Goal: Information Seeking & Learning: Learn about a topic

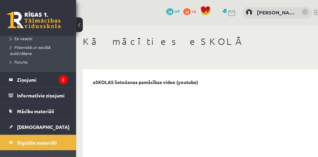
scroll to position [167, 0]
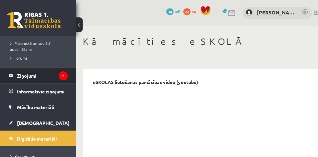
click at [34, 68] on legend "Ziņojumi 2" at bounding box center [42, 75] width 51 height 15
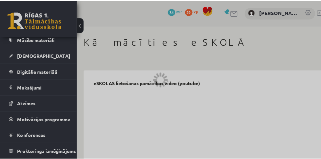
scroll to position [67, 0]
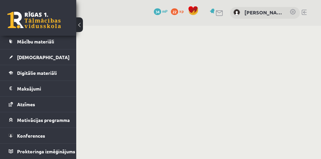
click at [81, 24] on button at bounding box center [79, 24] width 7 height 15
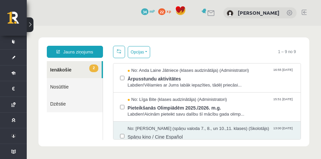
scroll to position [0, 0]
click at [259, 78] on span "Ārpusstundu aktivitātes" at bounding box center [211, 78] width 167 height 8
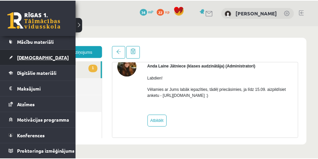
scroll to position [67, 0]
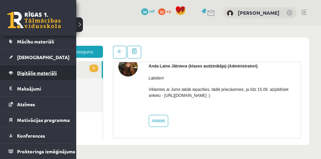
click at [37, 72] on span "Digitālie materiāli" at bounding box center [37, 73] width 40 height 6
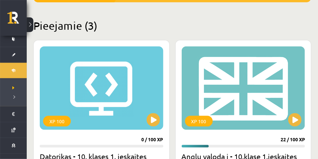
scroll to position [217, 0]
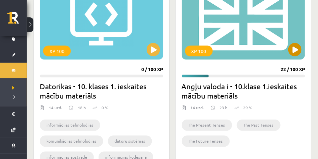
click at [284, 42] on div "XP 100" at bounding box center [244, 18] width 124 height 84
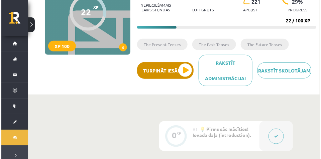
scroll to position [100, 0]
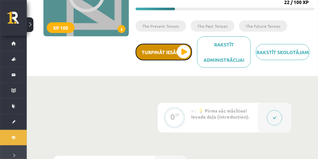
click at [171, 54] on button "Turpināt iesākto" at bounding box center [164, 52] width 57 height 17
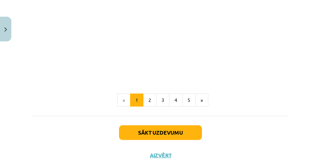
scroll to position [258, 0]
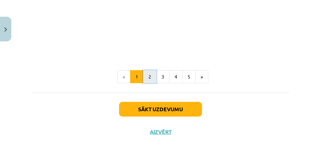
click at [151, 74] on button "2" at bounding box center [149, 76] width 13 height 13
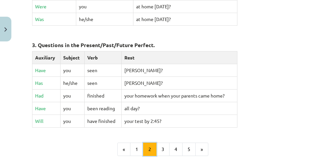
scroll to position [354, 0]
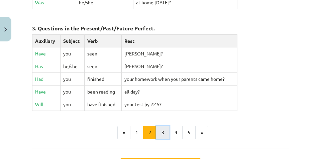
click at [162, 127] on button "3" at bounding box center [162, 132] width 13 height 13
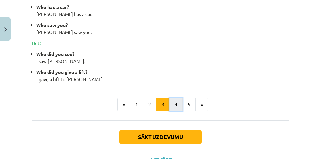
click at [172, 111] on button "4" at bounding box center [175, 104] width 13 height 13
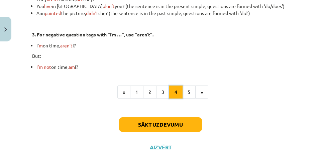
scroll to position [280, 0]
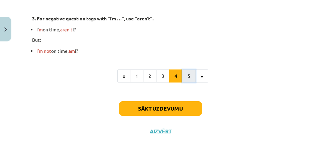
click at [185, 74] on button "5" at bounding box center [188, 76] width 13 height 13
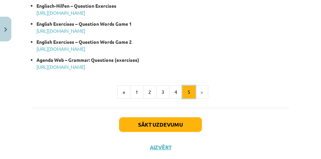
scroll to position [438, 0]
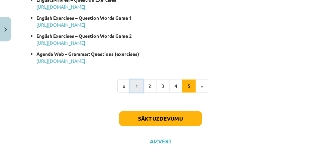
click at [132, 84] on button "1" at bounding box center [136, 86] width 13 height 13
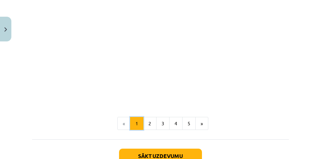
scroll to position [237, 0]
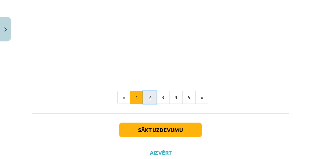
click at [148, 98] on button "2" at bounding box center [149, 97] width 13 height 13
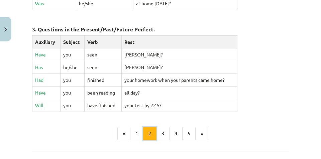
scroll to position [356, 0]
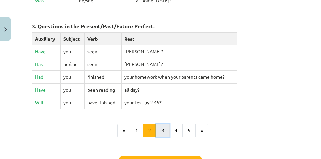
click at [164, 124] on button "3" at bounding box center [162, 130] width 13 height 13
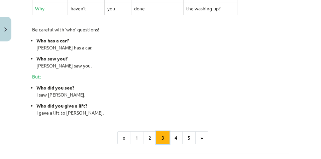
scroll to position [337, 0]
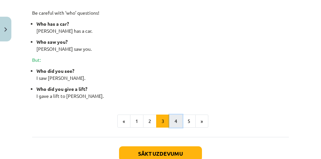
click at [171, 128] on button "4" at bounding box center [175, 121] width 13 height 13
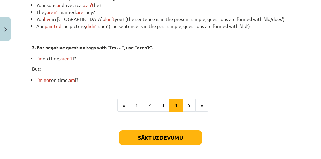
scroll to position [237, 0]
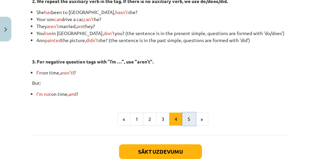
click at [188, 121] on button "5" at bounding box center [188, 119] width 13 height 13
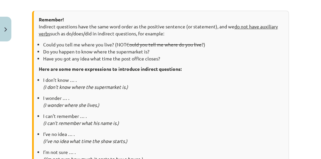
scroll to position [120, 0]
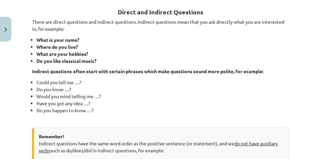
click at [264, 49] on li "Where do you live?" at bounding box center [162, 46] width 253 height 7
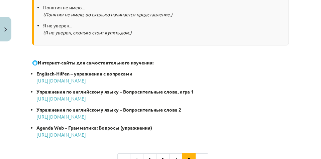
scroll to position [378, 0]
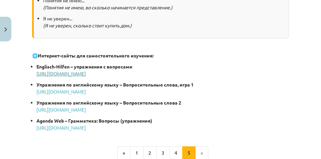
click at [86, 73] on font "http://www.englisch-hilfen.de/en/exercisions_list/fragen.htm" at bounding box center [61, 74] width 50 height 6
click at [86, 92] on font "http://www.englishexercises.org/makeagame/viewgame.asp?id=6086" at bounding box center [61, 92] width 50 height 6
click at [86, 109] on font "http://www.englishexercises.org/makeagame/viewgame.asp?id=5127" at bounding box center [61, 110] width 50 height 6
click at [80, 127] on font "http://www.agendaweb.org/grammar/questions-exercises.html" at bounding box center [61, 128] width 50 height 6
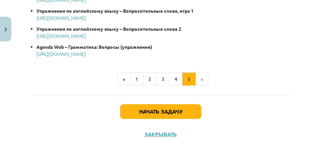
scroll to position [455, 0]
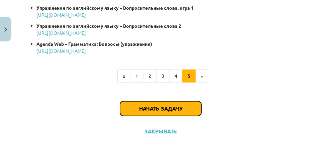
click at [148, 108] on font "Начать задачу" at bounding box center [160, 108] width 43 height 7
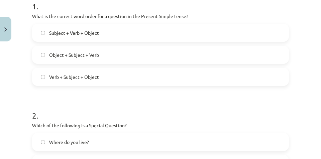
scroll to position [151, 0]
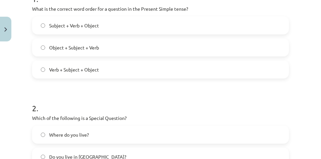
click at [151, 44] on label "Object + Subject + Verb" at bounding box center [161, 47] width 256 height 17
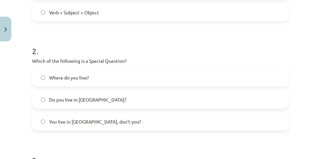
scroll to position [217, 0]
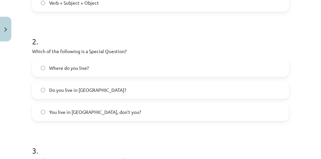
click at [103, 70] on label "Where do you live?" at bounding box center [161, 68] width 256 height 17
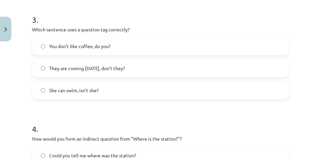
scroll to position [351, 0]
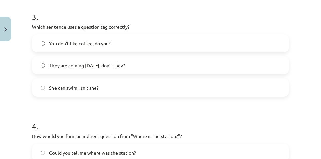
click at [128, 44] on label "You don’t like coffee, do you?" at bounding box center [161, 43] width 256 height 17
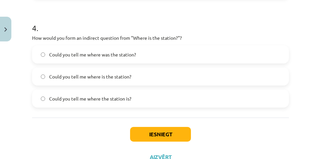
scroll to position [452, 0]
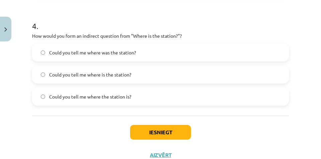
click at [95, 99] on span "Could you tell me where the station is?" at bounding box center [90, 96] width 82 height 7
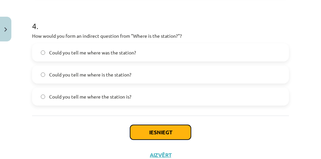
click at [147, 130] on button "Iesniegt" at bounding box center [160, 132] width 61 height 15
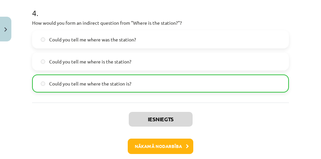
scroll to position [497, 0]
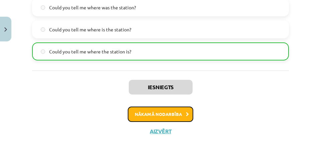
click at [178, 116] on button "Nākamā nodarbība" at bounding box center [161, 114] width 66 height 15
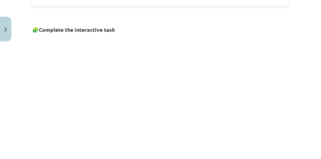
scroll to position [509, 0]
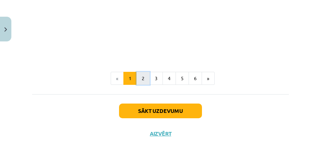
click at [143, 74] on button "2" at bounding box center [142, 78] width 13 height 13
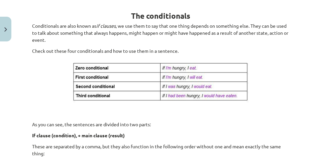
scroll to position [120, 0]
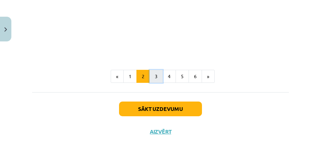
click at [155, 72] on button "3" at bounding box center [156, 76] width 13 height 13
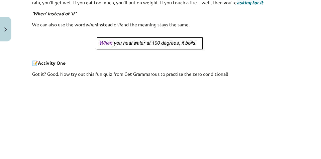
scroll to position [103, 0]
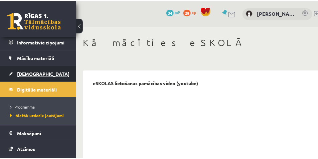
scroll to position [257, 0]
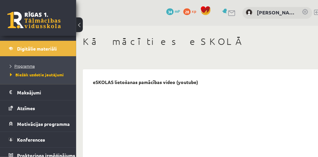
click at [26, 63] on span "Programma" at bounding box center [22, 65] width 25 height 5
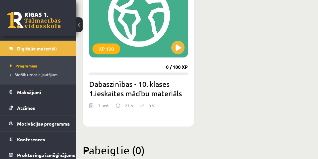
scroll to position [447, 0]
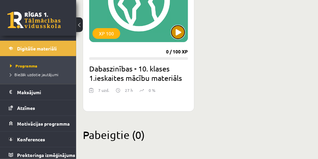
click at [177, 32] on button at bounding box center [178, 31] width 13 height 13
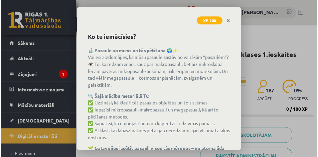
scroll to position [71, 0]
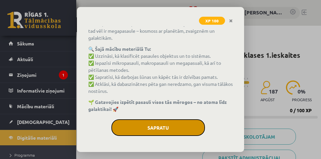
click at [178, 128] on button "Sapratu" at bounding box center [158, 127] width 94 height 17
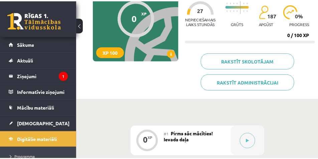
scroll to position [50, 0]
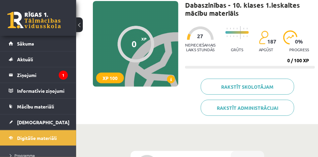
click at [79, 25] on button at bounding box center [79, 24] width 7 height 15
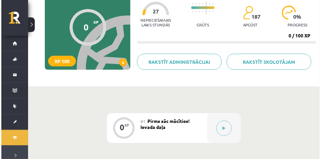
scroll to position [117, 0]
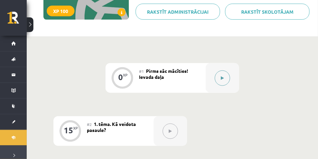
click at [223, 75] on button at bounding box center [222, 78] width 15 height 15
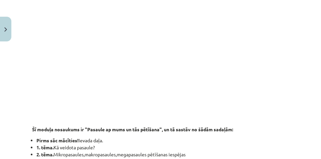
scroll to position [159, 0]
drag, startPoint x: 274, startPoint y: 20, endPoint x: 297, endPoint y: 47, distance: 35.3
click at [297, 47] on div "Mācību tēma: Dabaszinības - 10. klases 1.ieskaites mācību materiāls #1 Pirms sā…" at bounding box center [160, 79] width 321 height 159
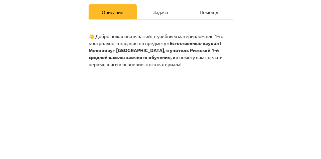
scroll to position [100, 0]
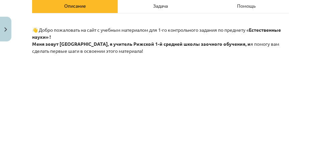
click at [27, 69] on div "Тема обучения: Естественные науки - 10-й класс, 1-й тест, учебный материал #1 П…" at bounding box center [160, 79] width 321 height 159
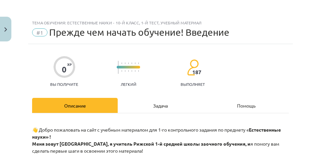
scroll to position [0, 0]
click at [162, 106] on font "Задача" at bounding box center [160, 106] width 15 height 6
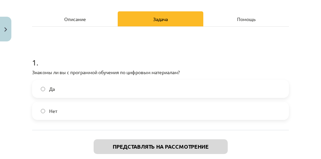
scroll to position [100, 0]
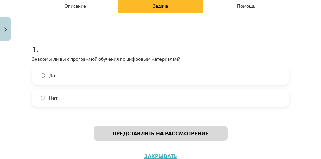
click at [128, 75] on label "Да" at bounding box center [161, 75] width 256 height 17
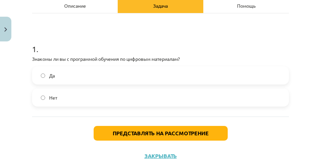
scroll to position [125, 0]
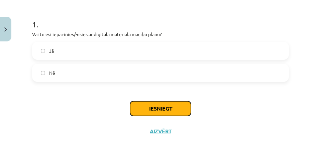
click at [177, 106] on button "Iesniegt" at bounding box center [160, 108] width 61 height 15
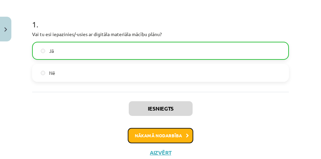
click at [189, 134] on button "Nākamā nodarbība" at bounding box center [161, 135] width 66 height 15
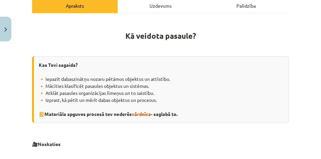
scroll to position [117, 0]
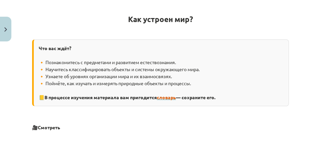
click at [174, 97] on font "словарь" at bounding box center [166, 97] width 19 height 6
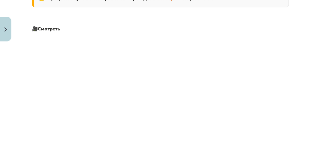
scroll to position [201, 0]
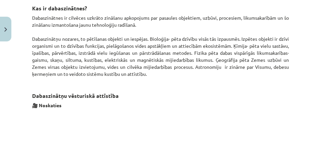
scroll to position [445, 0]
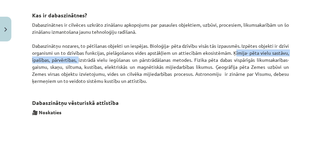
drag, startPoint x: 232, startPoint y: 51, endPoint x: 78, endPoint y: 60, distance: 154.4
click at [78, 60] on p "Dabaszinātnes ir cilvēces uzkrāto zināšanu apkopojums par pasaules objektiem, u…" at bounding box center [160, 52] width 257 height 63
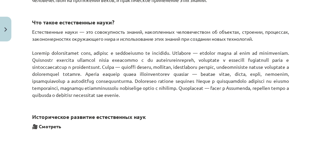
scroll to position [452, 0]
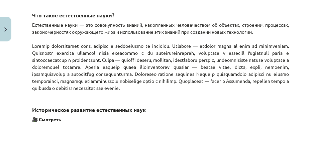
click at [255, 72] on font at bounding box center [160, 67] width 257 height 48
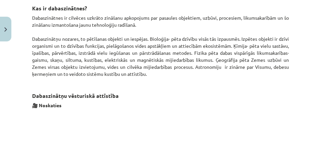
scroll to position [445, 0]
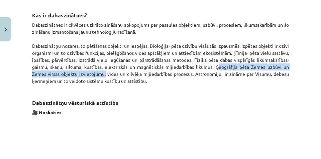
drag, startPoint x: 215, startPoint y: 67, endPoint x: 103, endPoint y: 73, distance: 111.9
click at [103, 73] on p "Dabaszinātnes ir cilvēces uzkrāto zināšanu apkopojums par pasaules objektiem, u…" at bounding box center [160, 52] width 257 height 63
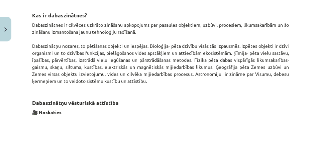
click at [197, 89] on h3 "Dabaszinātņu vēsturiskā attīstība" at bounding box center [160, 98] width 257 height 19
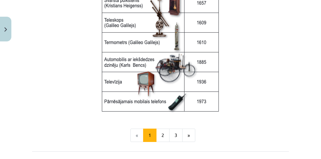
scroll to position [978, 0]
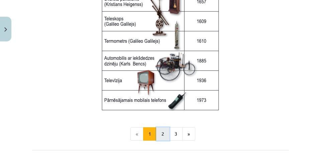
click at [159, 139] on button "2" at bounding box center [162, 133] width 13 height 13
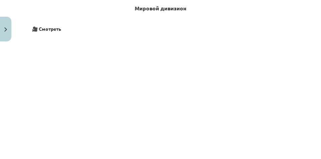
scroll to position [86, 0]
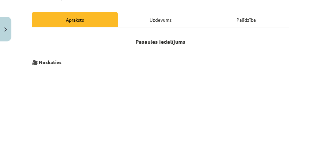
click at [286, 61] on p "🎥 Noskaties" at bounding box center [160, 62] width 257 height 7
click at [117, 49] on p at bounding box center [160, 51] width 257 height 7
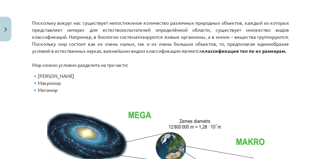
scroll to position [270, 0]
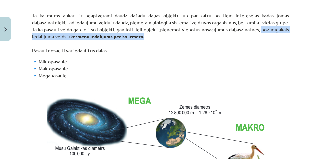
drag, startPoint x: 33, startPoint y: 37, endPoint x: 178, endPoint y: 37, distance: 144.8
click at [178, 37] on p "Tā kā mums apkārt ir neaptverami daudz dažādu dabas objektu un par katru no tie…" at bounding box center [160, 33] width 257 height 42
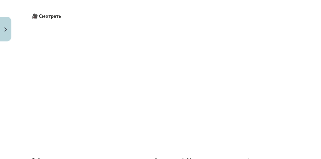
scroll to position [669, 0]
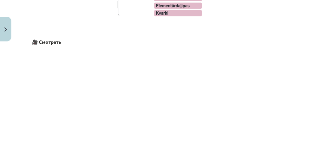
click at [26, 119] on div "Тема обучения: Естественные науки - 10-й класс, 1-й тест, учебный материал #2 Т…" at bounding box center [160, 79] width 321 height 159
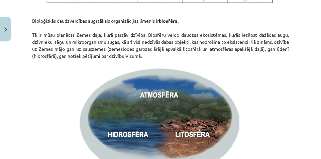
scroll to position [923, 0]
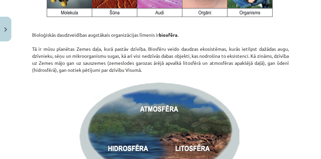
click at [309, 46] on div "Mācību tēma: Dabaszinības - 10. klases 1.ieskaites mācību materiāls #2 1. tēma.…" at bounding box center [160, 79] width 321 height 159
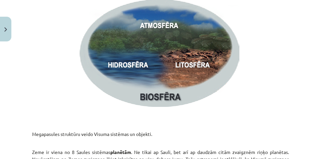
scroll to position [989, 0]
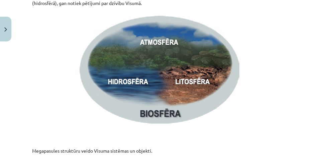
click at [265, 39] on p at bounding box center [160, 70] width 257 height 119
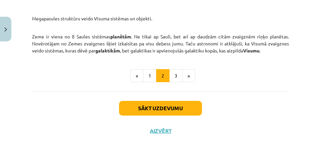
scroll to position [1119, 0]
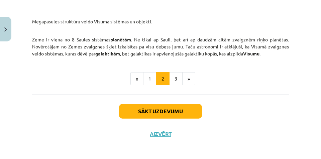
click at [200, 25] on p "Megapasules struktūru veido Visuma sistēmas un objekti." at bounding box center [160, 14] width 257 height 21
click at [174, 86] on button "3" at bounding box center [175, 78] width 13 height 13
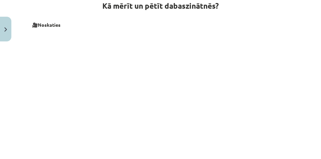
scroll to position [70, 0]
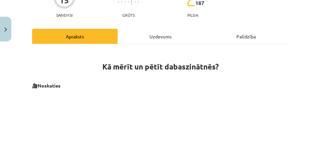
click at [18, 84] on div "Mācību tēma: Dabaszinības - 10. klases 1.ieskaites mācību materiāls #2 1. tēma.…" at bounding box center [160, 79] width 321 height 159
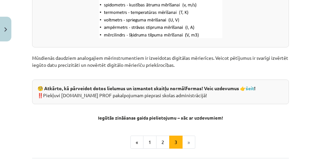
scroll to position [989, 0]
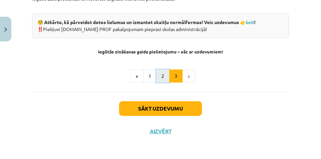
click at [163, 76] on button "2" at bounding box center [162, 76] width 13 height 13
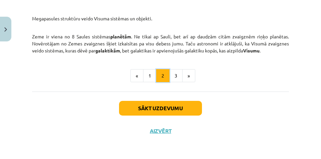
scroll to position [1123, 0]
click at [173, 80] on button "3" at bounding box center [175, 75] width 13 height 13
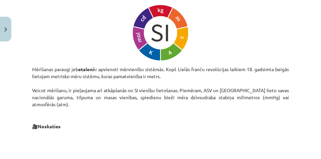
scroll to position [454, 0]
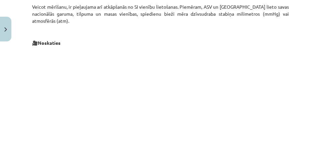
click at [98, 28] on div "Kā mērīt un pētīt dabaszinātnēs? 🎥 Noskaties Katras nosacītās pasaules izpētei …" at bounding box center [160, 128] width 257 height 924
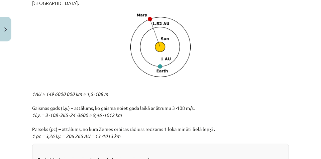
scroll to position [688, 0]
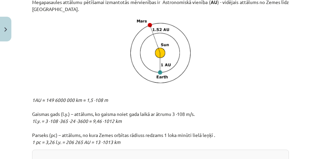
click at [285, 71] on p at bounding box center [160, 51] width 257 height 69
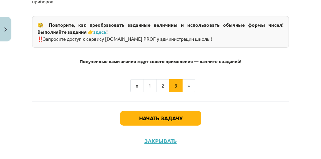
scroll to position [974, 0]
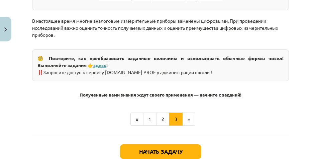
click at [102, 68] on font "здесь" at bounding box center [99, 65] width 13 height 6
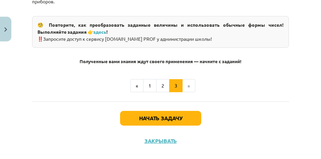
scroll to position [1024, 0]
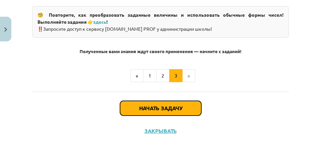
click at [189, 107] on button "Начать задачу" at bounding box center [160, 108] width 81 height 15
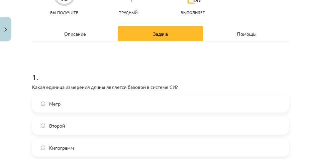
scroll to position [84, 0]
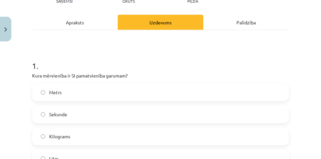
click at [78, 97] on label "Metrs" at bounding box center [161, 92] width 256 height 17
click at [74, 116] on label "Sekunde" at bounding box center [161, 114] width 256 height 17
drag, startPoint x: 90, startPoint y: 93, endPoint x: 90, endPoint y: 99, distance: 6.0
click at [90, 92] on label "Metrs" at bounding box center [161, 92] width 256 height 17
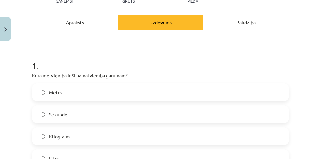
click at [71, 132] on label "Kilograms" at bounding box center [161, 136] width 256 height 17
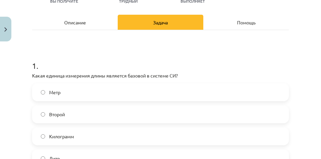
click at [107, 94] on label "Метр" at bounding box center [161, 92] width 256 height 17
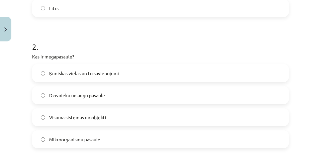
scroll to position [268, 0]
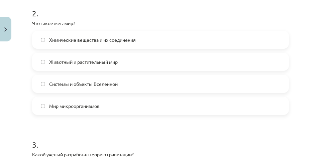
click at [140, 82] on label "Системы и объекты Вселенной" at bounding box center [161, 84] width 256 height 17
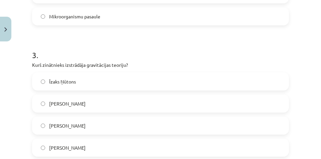
scroll to position [368, 0]
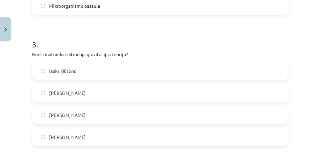
click at [117, 71] on label "Īzaks Ņūtons" at bounding box center [161, 71] width 256 height 17
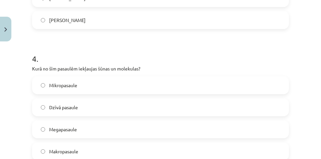
scroll to position [502, 0]
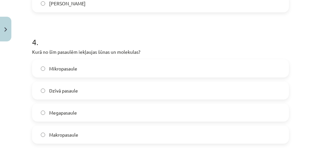
click at [152, 67] on label "Mikropasaule" at bounding box center [161, 68] width 256 height 17
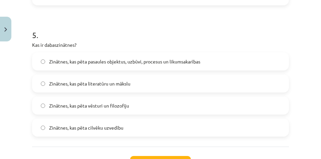
scroll to position [652, 0]
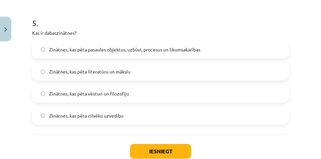
click at [210, 50] on label "Zinātnes, kas pēta pasaules objektus, uzbūvi, procesus un likumsakarības" at bounding box center [161, 49] width 256 height 17
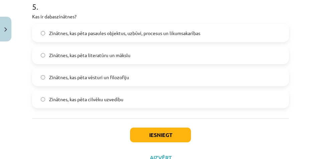
scroll to position [669, 0]
click at [82, 96] on span "Zinātnes, kas pēta cilvēku uzvedību" at bounding box center [86, 99] width 74 height 7
click at [114, 34] on span "Zinātnes, kas pēta pasaules objektus, uzbūvi, procesus un likumsakarības" at bounding box center [124, 32] width 151 height 7
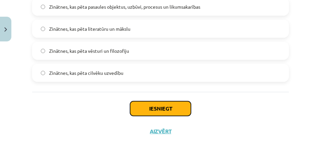
click at [163, 109] on button "Iesniegt" at bounding box center [160, 108] width 61 height 15
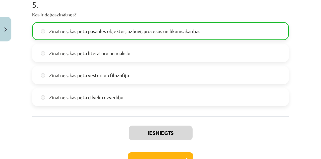
scroll to position [716, 0]
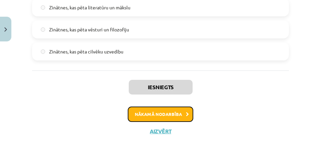
click at [160, 110] on button "Nākamā nodarbība" at bounding box center [161, 114] width 66 height 15
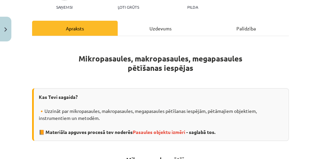
scroll to position [83, 0]
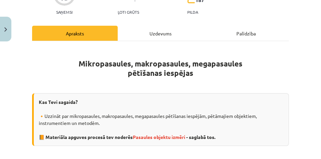
click at [247, 101] on div "Kas Tevi sagaida? 🔸Uzzināt par mikropasaules, makropasaules, megapasaules pētīš…" at bounding box center [160, 119] width 257 height 53
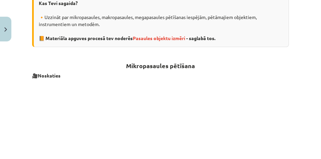
scroll to position [217, 0]
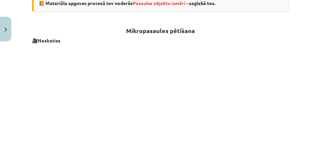
click at [32, 99] on p at bounding box center [160, 112] width 257 height 129
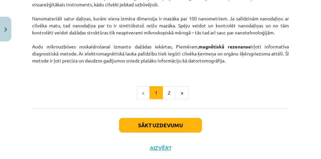
scroll to position [685, 0]
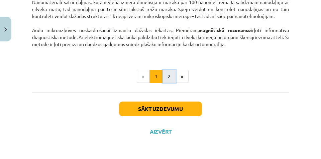
click at [170, 77] on button "2" at bounding box center [169, 76] width 13 height 13
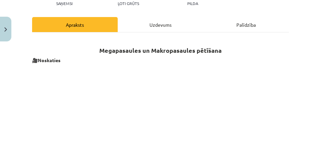
scroll to position [97, 0]
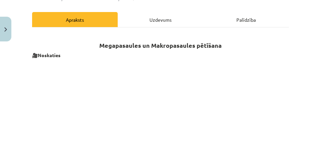
click at [23, 113] on div "Mācību tēma: Dabaszinības - 10. klases 1.ieskaites mācību materiāls #3 2. tēma.…" at bounding box center [160, 79] width 321 height 159
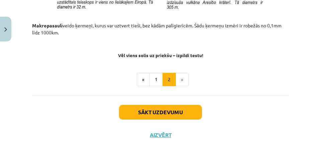
scroll to position [845, 0]
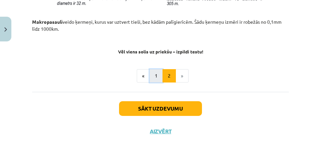
click at [154, 75] on button "1" at bounding box center [156, 75] width 13 height 13
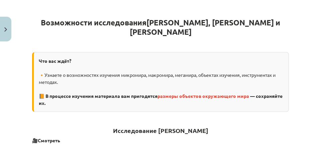
scroll to position [147, 0]
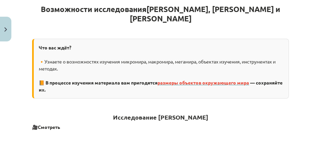
click at [206, 80] on font "размеры объектов окружающего мира" at bounding box center [204, 83] width 92 height 6
click at [307, 40] on div "Тема обучения: Естественные науки - 10-й класс, 1-й тест, учебный материал #3 Т…" at bounding box center [160, 79] width 321 height 159
click at [303, 26] on div "Тема обучения: Естественные науки - 10-й класс, 1-й тест, учебный материал #3 Т…" at bounding box center [160, 79] width 321 height 159
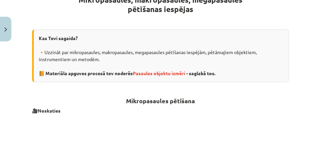
click at [305, 82] on div "Mācību tēma: Dabaszinības - 10. klases 1.ieskaites mācību materiāls #3 2. tēma.…" at bounding box center [160, 79] width 321 height 159
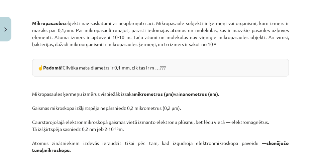
scroll to position [398, 0]
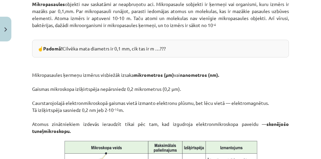
click at [309, 85] on div "Mācību tēma: Dabaszinības - 10. klases 1.ieskaites mācību materiāls #3 2. tēma.…" at bounding box center [160, 79] width 321 height 159
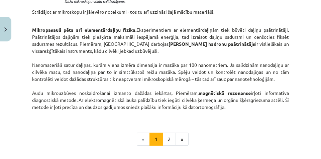
scroll to position [615, 0]
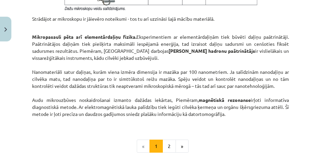
click at [312, 73] on div "Mācību tēma: Dabaszinības - 10. klases 1.ieskaites mācību materiāls #3 2. tēma.…" at bounding box center [160, 79] width 321 height 159
click at [172, 146] on button "2" at bounding box center [169, 146] width 13 height 13
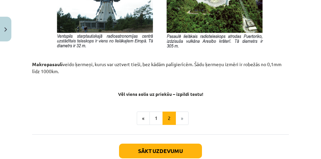
scroll to position [789, 0]
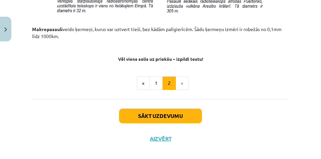
scroll to position [839, 0]
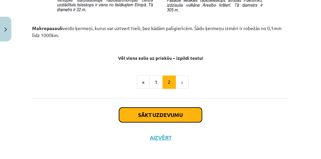
click at [185, 118] on button "Sākt uzdevumu" at bounding box center [160, 115] width 83 height 15
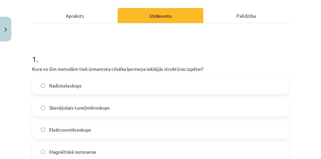
scroll to position [117, 0]
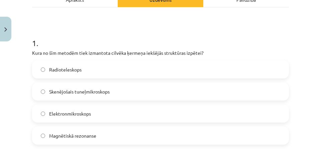
click at [150, 92] on label "Skenējošais tuneļmikroskops" at bounding box center [161, 91] width 256 height 17
